Goal: Check status: Check status

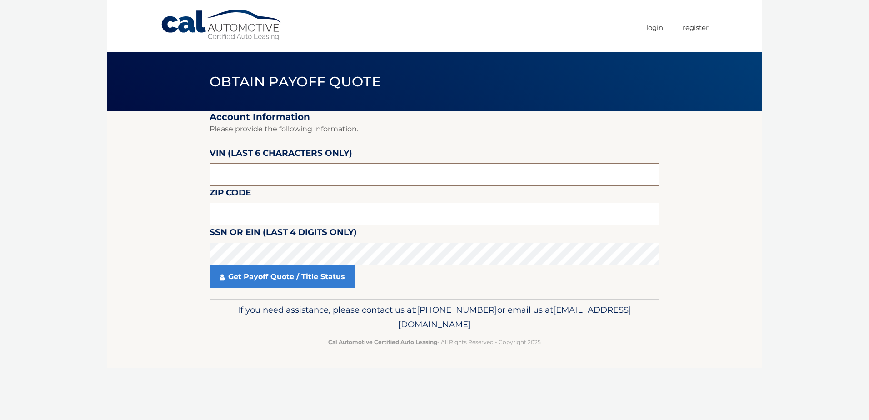
click at [365, 175] on input "text" at bounding box center [434, 174] width 450 height 23
type input "431671"
click at [461, 214] on input "text" at bounding box center [434, 214] width 450 height 23
click at [224, 210] on input "text" at bounding box center [434, 214] width 450 height 23
type input "18966"
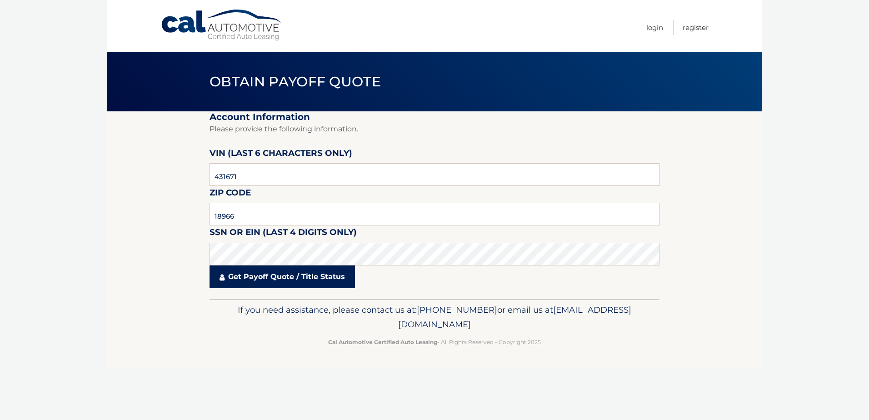
click at [321, 276] on link "Get Payoff Quote / Title Status" at bounding box center [281, 276] width 145 height 23
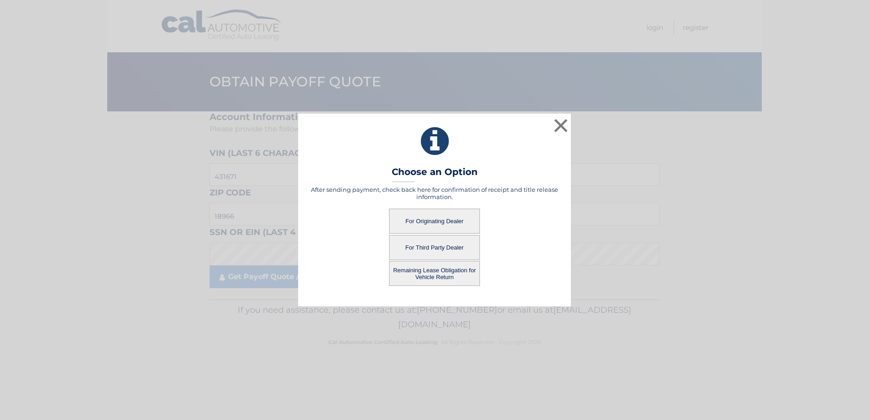
click at [435, 219] on button "For Originating Dealer" at bounding box center [434, 221] width 91 height 25
click at [433, 222] on button "For Originating Dealer" at bounding box center [434, 221] width 91 height 25
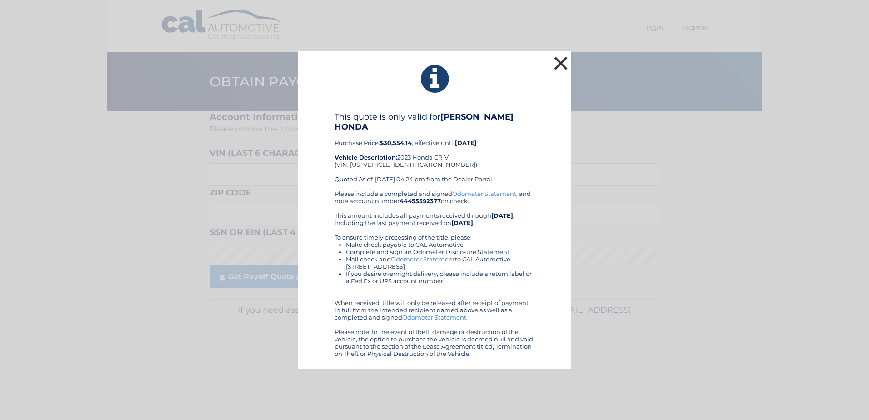
click at [559, 68] on button "×" at bounding box center [561, 63] width 18 height 18
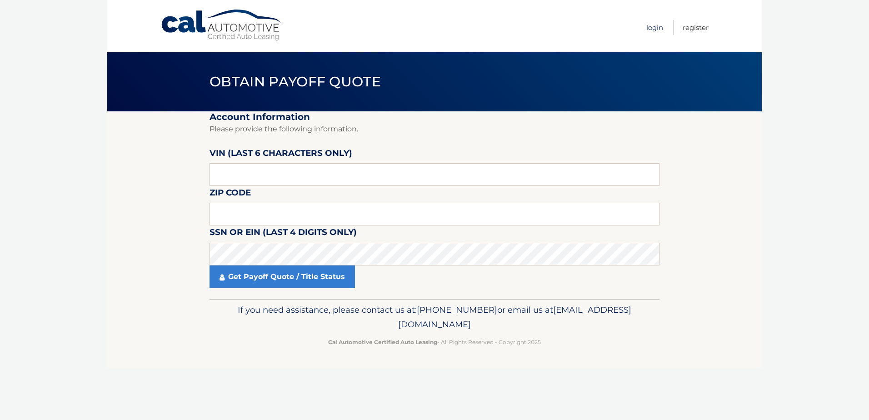
click at [656, 30] on link "Login" at bounding box center [654, 27] width 17 height 15
click at [301, 169] on input "text" at bounding box center [434, 174] width 450 height 23
click at [260, 175] on input "text" at bounding box center [434, 174] width 450 height 23
type input "431671"
type input "18966"
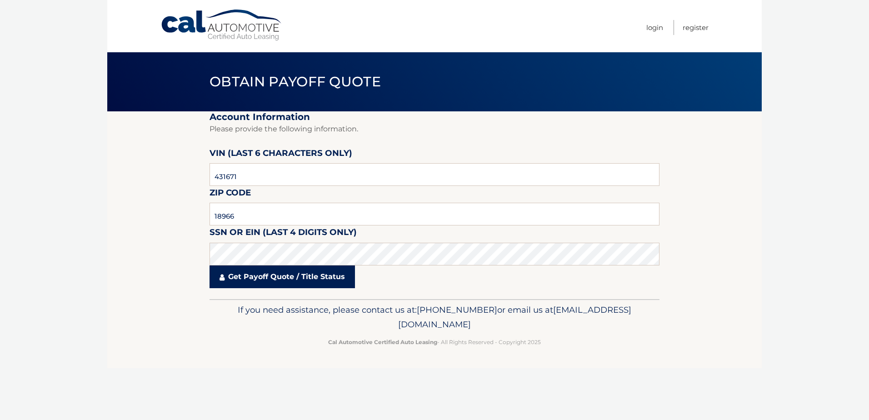
click at [325, 273] on link "Get Payoff Quote / Title Status" at bounding box center [281, 276] width 145 height 23
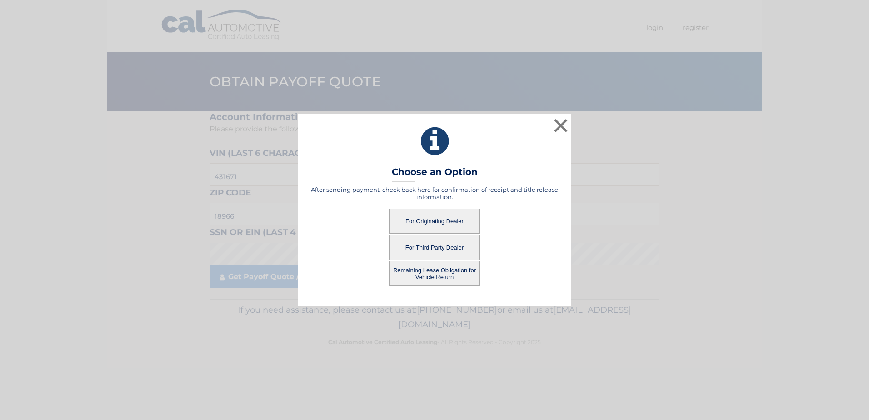
click at [428, 275] on button "Remaining Lease Obligation for Vehicle Return" at bounding box center [434, 273] width 91 height 25
click at [433, 275] on button "Remaining Lease Obligation for Vehicle Return" at bounding box center [434, 273] width 91 height 25
